Goal: Find specific page/section

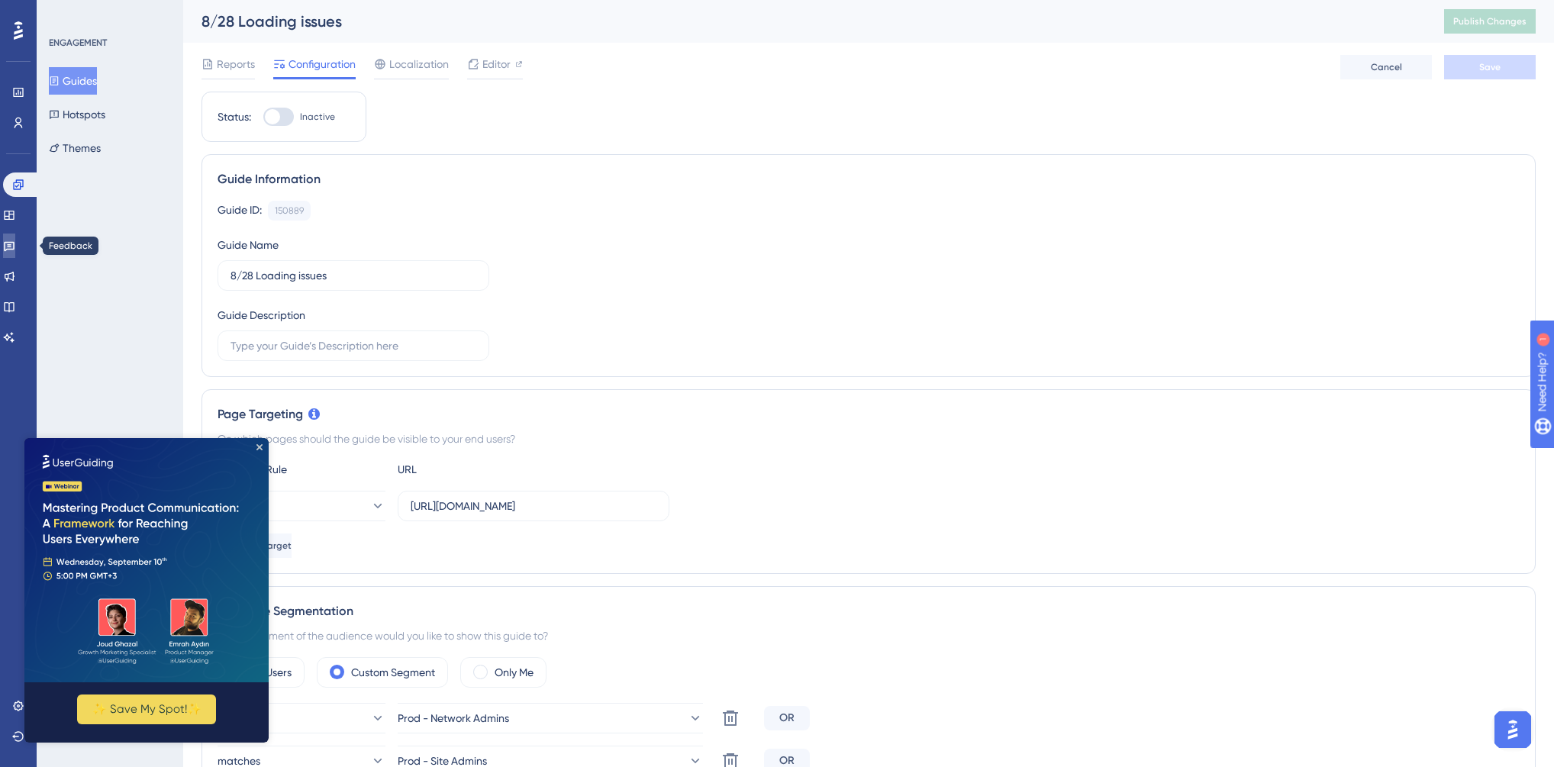
drag, startPoint x: 21, startPoint y: 241, endPoint x: 189, endPoint y: 217, distance: 169.7
click at [15, 241] on icon at bounding box center [9, 246] width 12 height 12
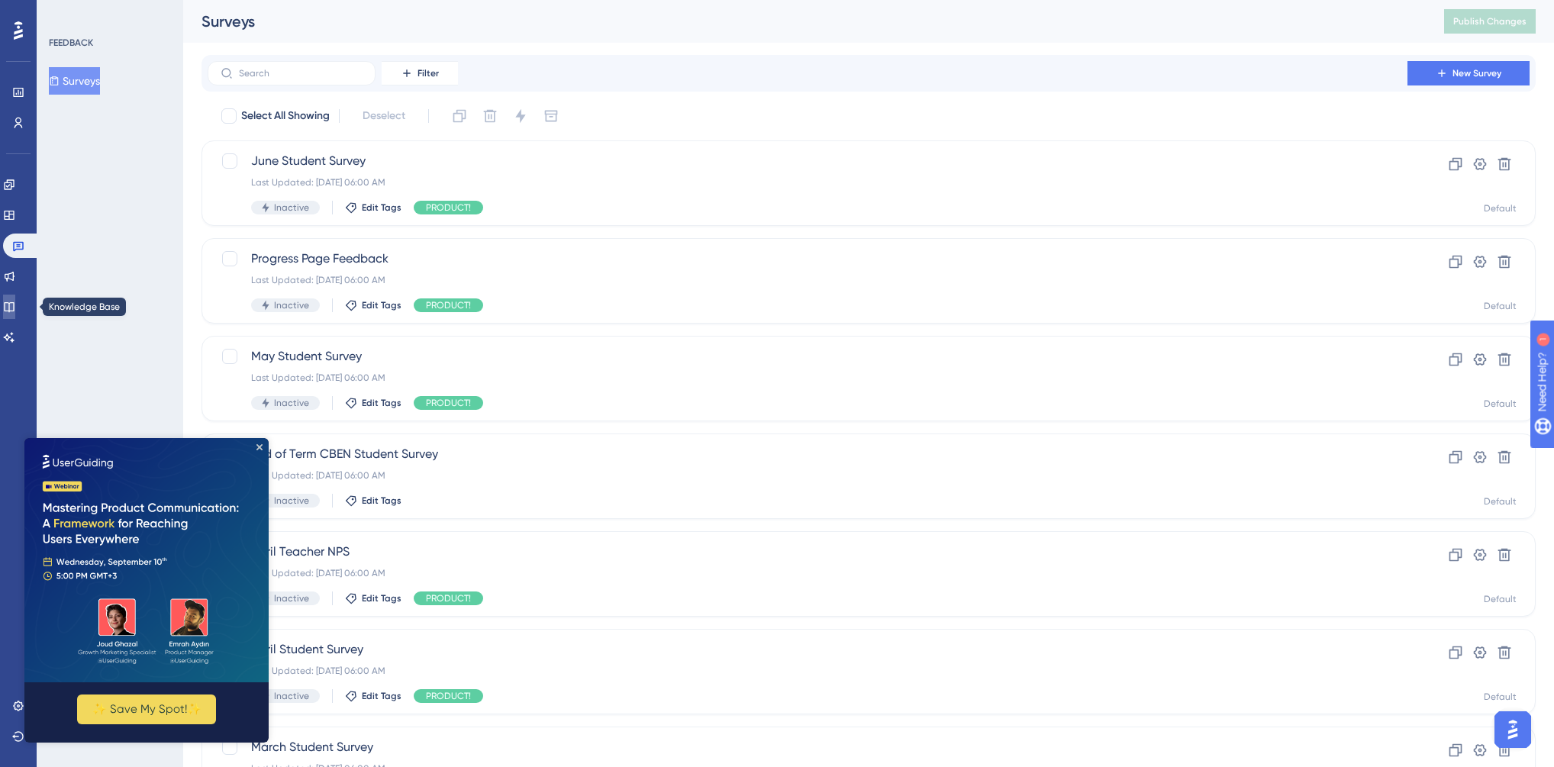
click at [15, 299] on link at bounding box center [9, 307] width 12 height 24
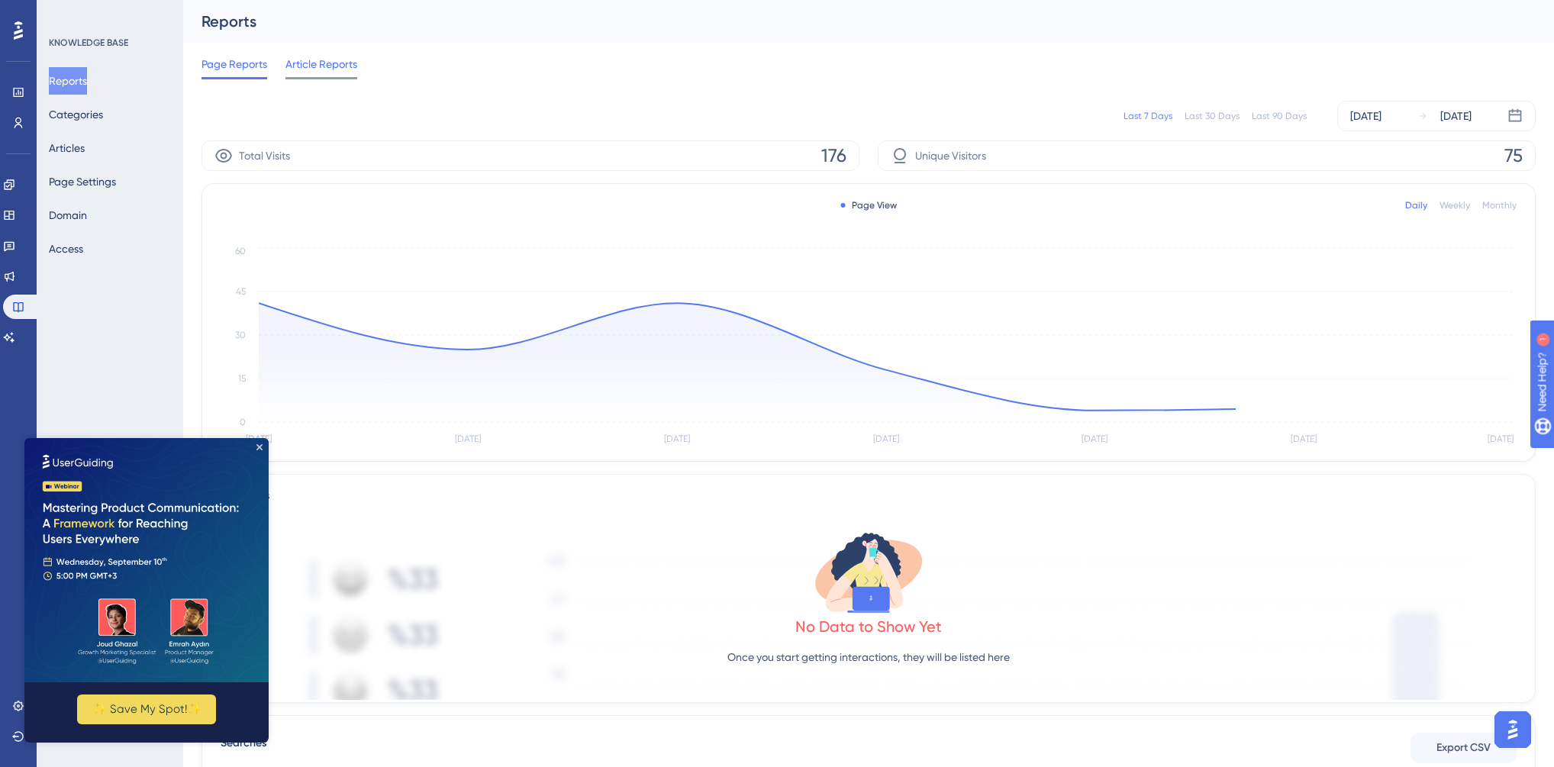
click at [308, 64] on span "Article Reports" at bounding box center [321, 64] width 72 height 18
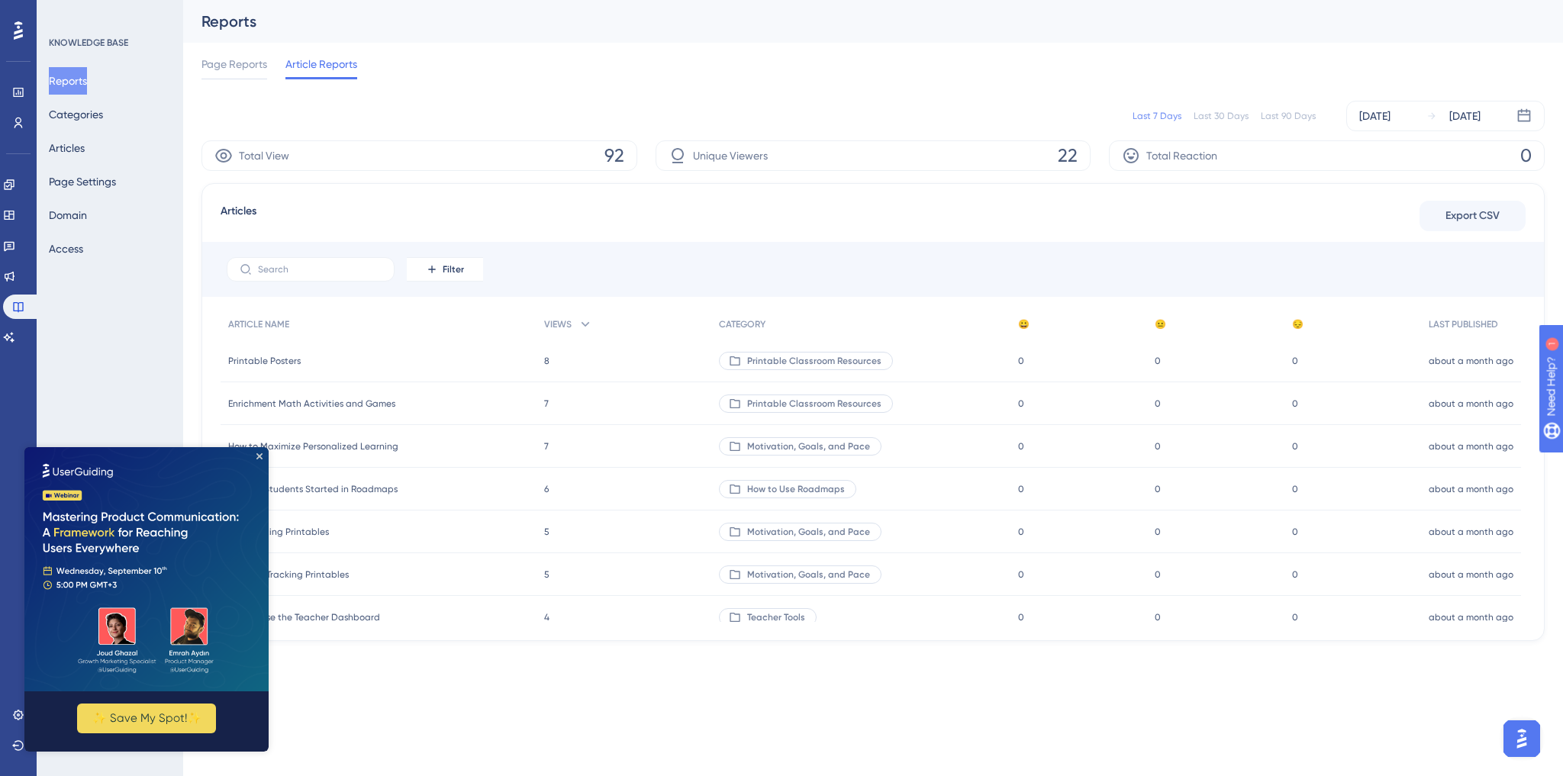
click at [263, 456] on img at bounding box center [146, 569] width 244 height 244
click at [259, 455] on icon "Close Preview" at bounding box center [259, 456] width 6 height 6
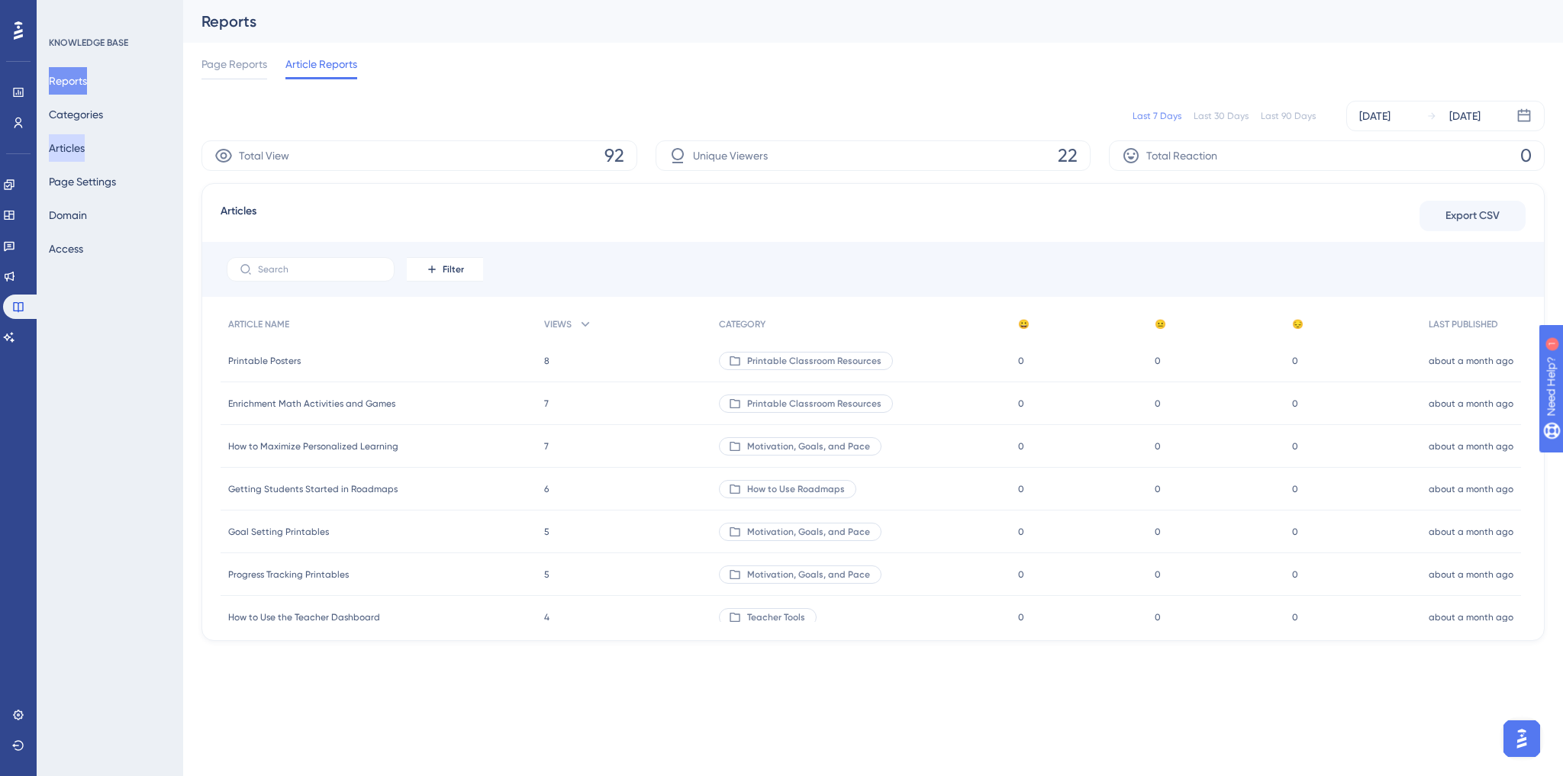
click at [75, 144] on button "Articles" at bounding box center [67, 147] width 36 height 27
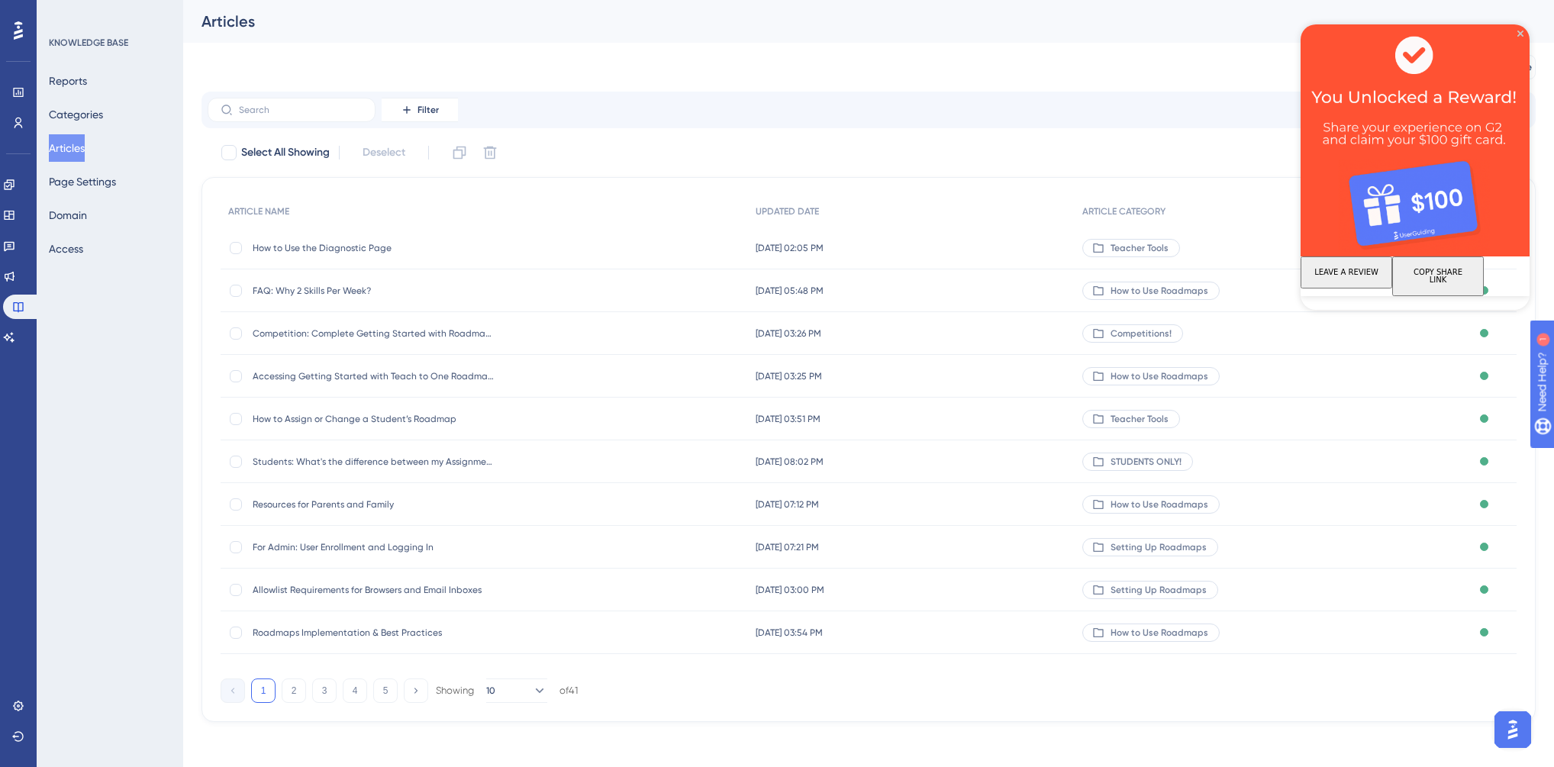
scroll to position [3, 0]
